Goal: Unclear

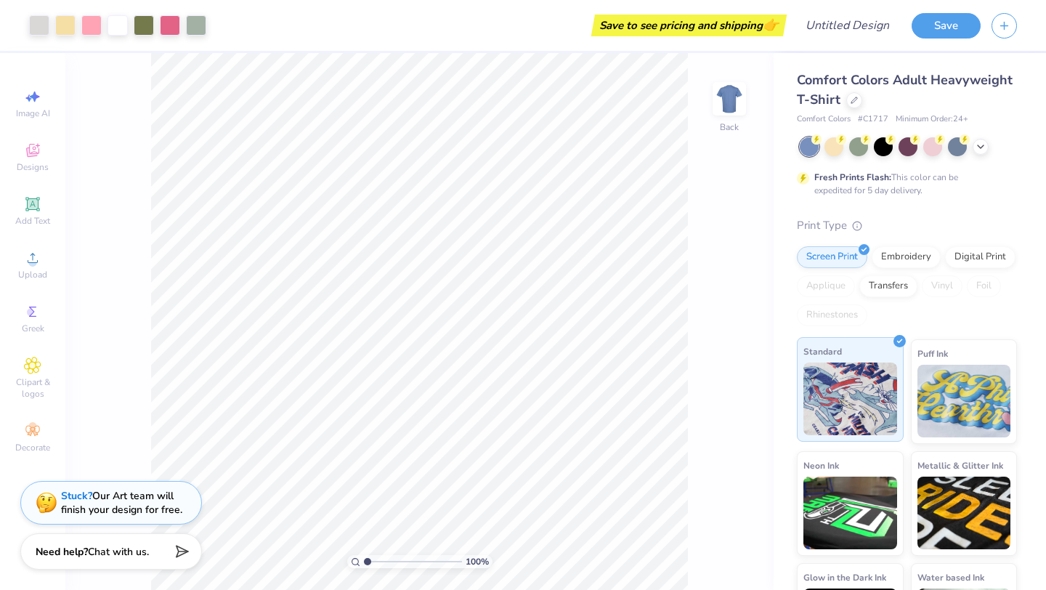
scroll to position [78, 0]
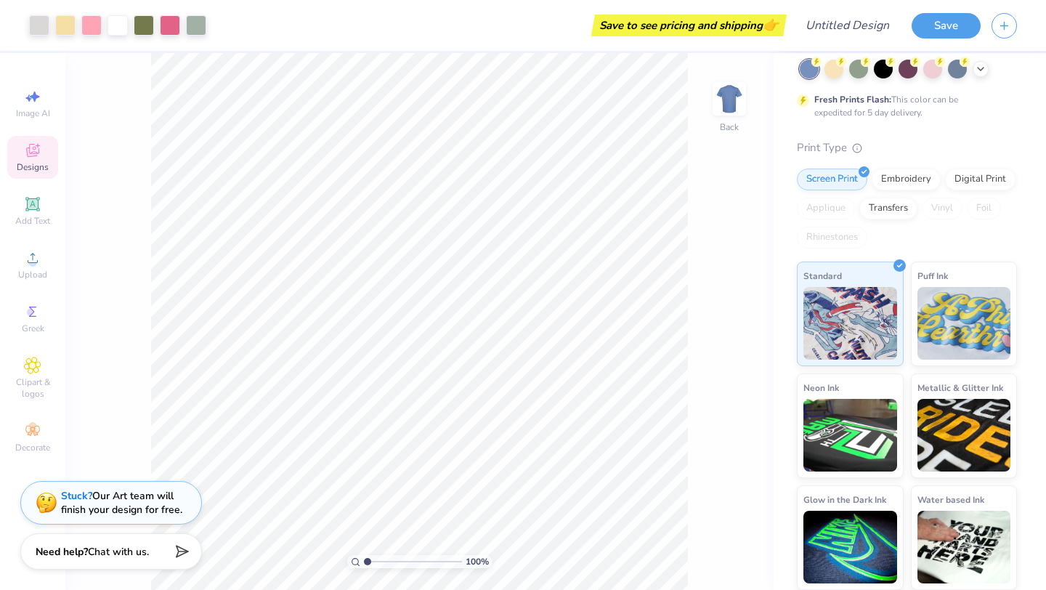
click at [37, 163] on span "Designs" at bounding box center [33, 167] width 32 height 12
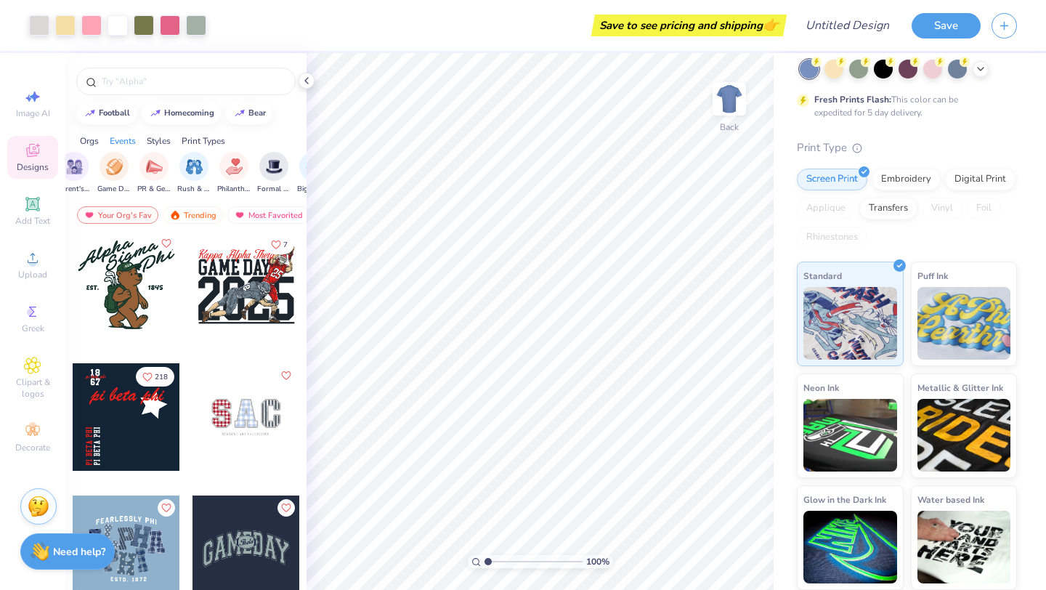
scroll to position [0, 200]
click at [191, 168] on img "filter for Rush & Bid" at bounding box center [191, 165] width 17 height 17
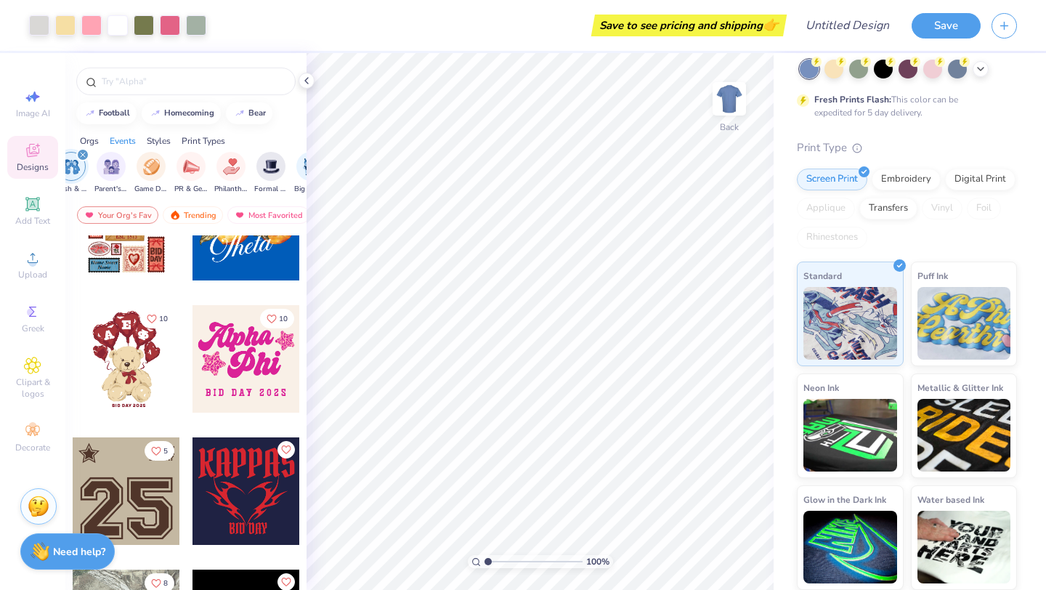
scroll to position [57, 0]
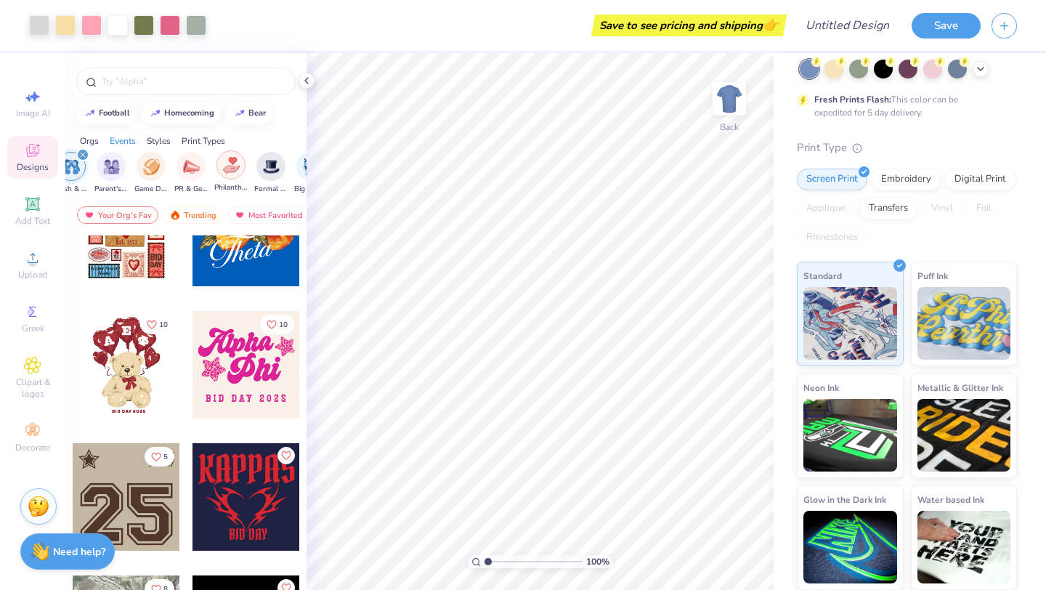
click at [241, 161] on div "filter for Philanthropy" at bounding box center [230, 164] width 29 height 29
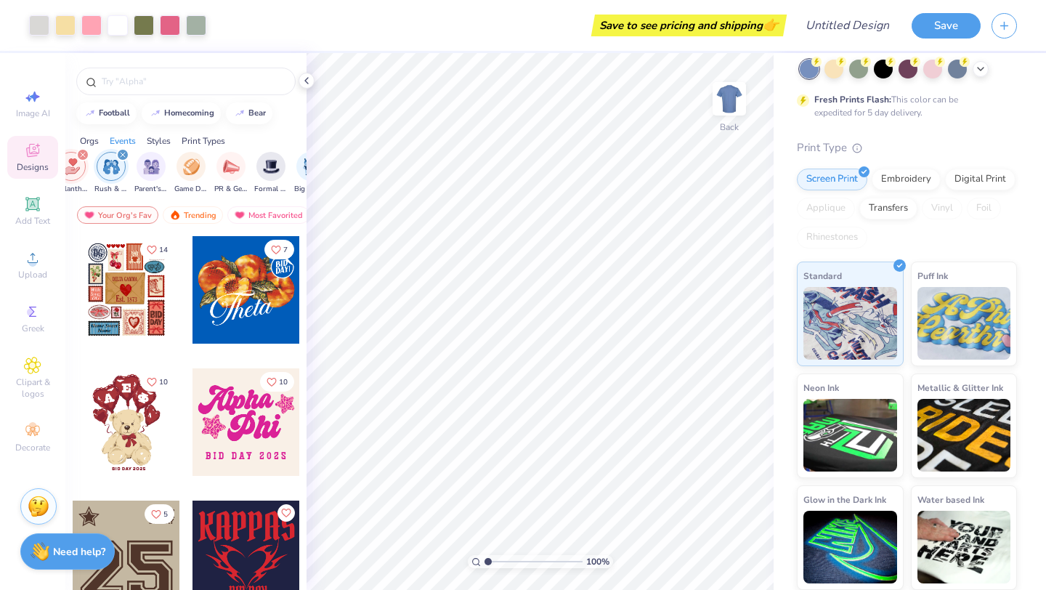
click at [241, 161] on div "filter for PR & General" at bounding box center [230, 166] width 29 height 29
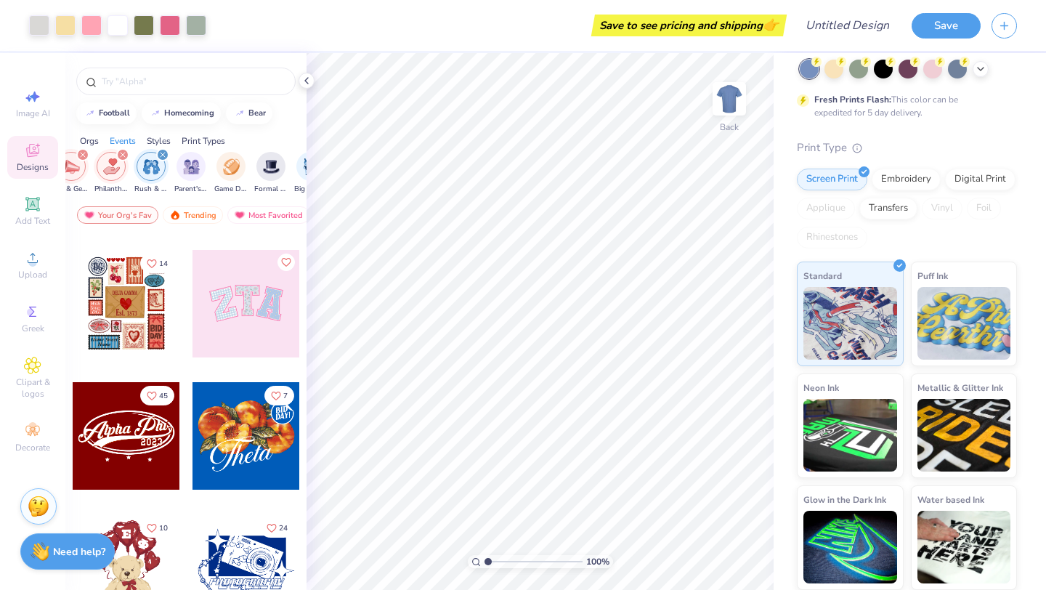
scroll to position [119, 0]
click at [121, 152] on icon "filter for Philanthropy" at bounding box center [123, 155] width 6 height 6
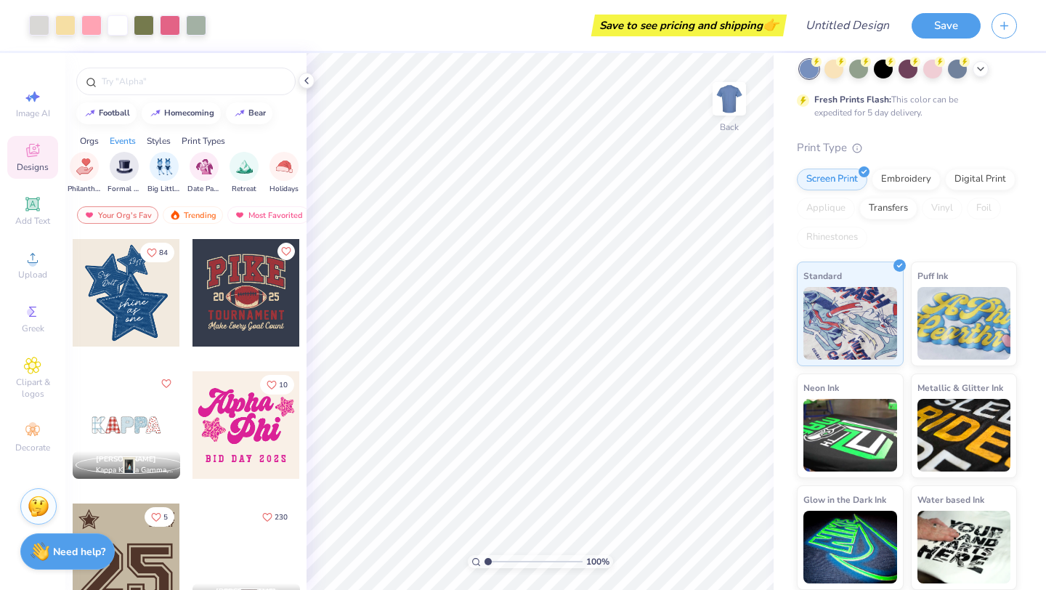
scroll to position [655, 0]
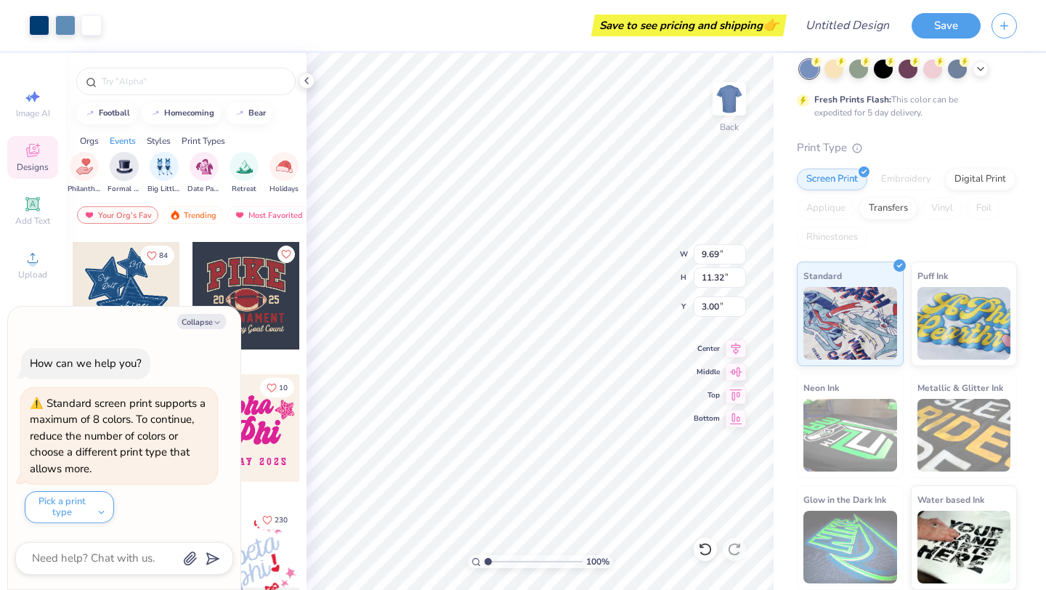
type textarea "x"
